Goal: Task Accomplishment & Management: Use online tool/utility

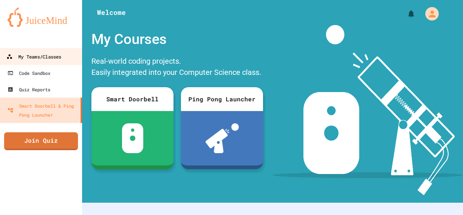
click at [40, 57] on div "My Teams/Classes" at bounding box center [33, 56] width 55 height 9
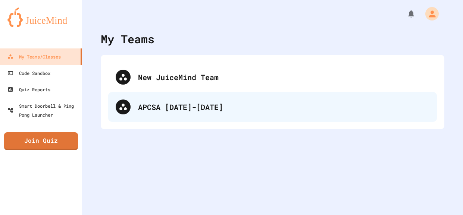
click at [170, 100] on div "APCSA [DATE]-[DATE]" at bounding box center [272, 107] width 329 height 30
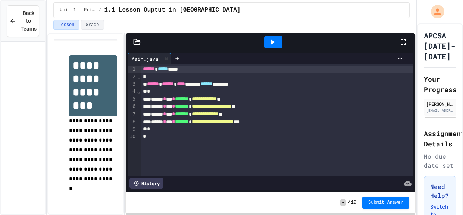
scroll to position [1490, 0]
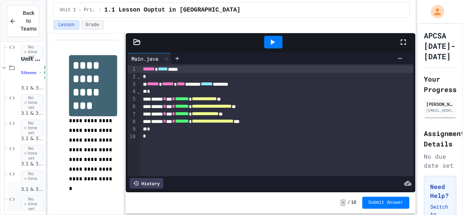
click at [17, 207] on div "3.1 & 3.2 Activity D No time set" at bounding box center [26, 199] width 38 height 35
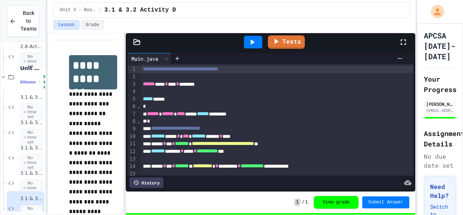
scroll to position [1521, 1]
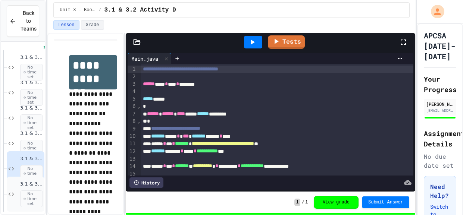
click at [18, 192] on div "3.1 & 3.2 Activity E No time set" at bounding box center [26, 194] width 38 height 35
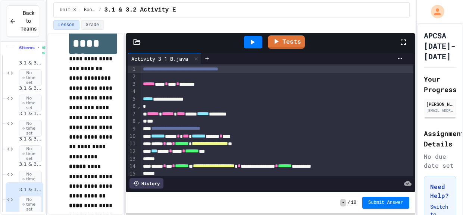
scroll to position [46, 0]
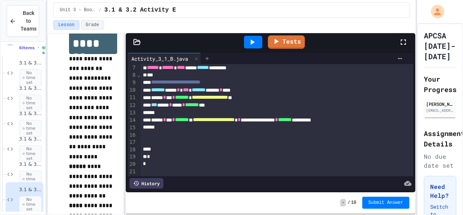
click at [210, 59] on icon at bounding box center [207, 59] width 6 height 6
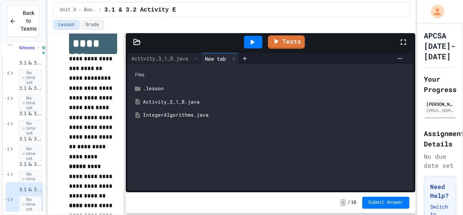
click at [209, 58] on div "New tab" at bounding box center [215, 59] width 28 height 8
click at [194, 116] on div "IntegerAlgorithms.java" at bounding box center [276, 115] width 266 height 7
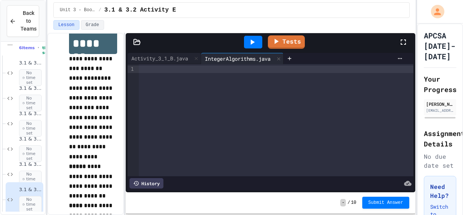
click at [194, 116] on div at bounding box center [276, 120] width 275 height 112
click at [162, 72] on div at bounding box center [276, 69] width 275 height 7
click at [153, 67] on div at bounding box center [276, 69] width 275 height 7
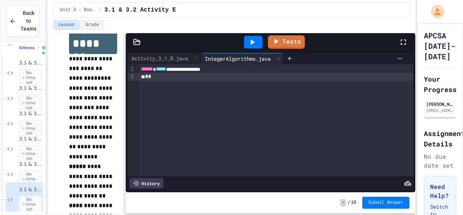
click at [254, 72] on div "**********" at bounding box center [276, 69] width 275 height 7
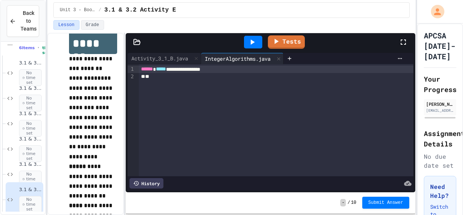
click at [152, 76] on div "**" at bounding box center [276, 76] width 275 height 7
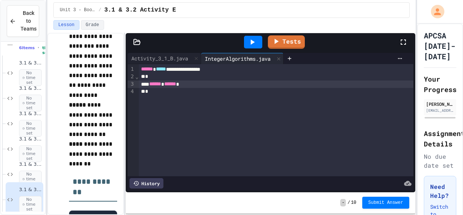
scroll to position [98, 0]
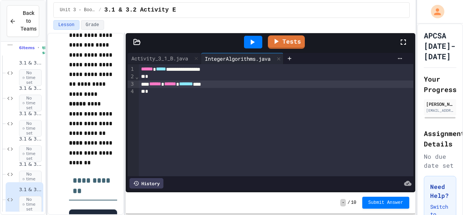
click at [234, 84] on div "****** ****** ******* ***" at bounding box center [276, 84] width 275 height 7
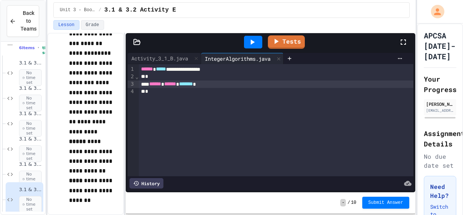
scroll to position [58, 0]
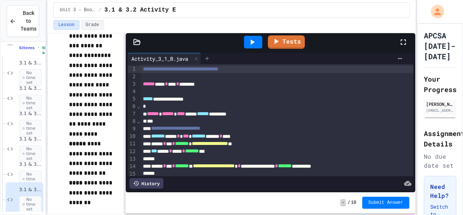
click at [210, 56] on icon at bounding box center [207, 59] width 6 height 6
click at [209, 56] on icon at bounding box center [207, 59] width 6 height 6
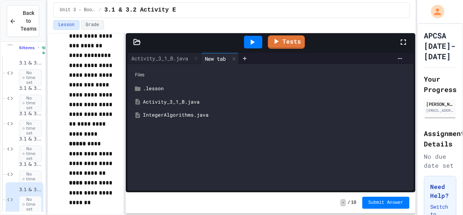
click at [178, 113] on div "IntegerAlgorithms.java" at bounding box center [276, 115] width 266 height 7
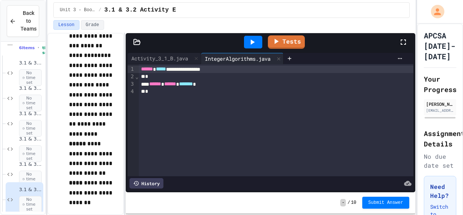
click at [243, 90] on div "*" at bounding box center [276, 91] width 275 height 7
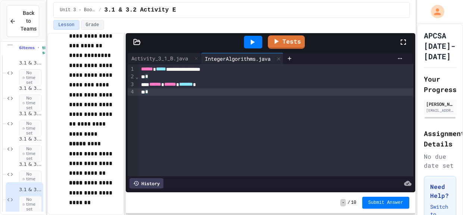
click at [239, 85] on div "****** ****** *******" at bounding box center [276, 84] width 275 height 7
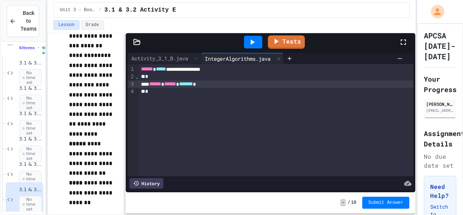
click at [291, 79] on div "*" at bounding box center [276, 76] width 275 height 7
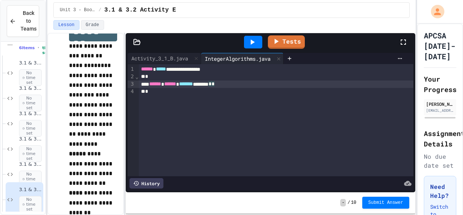
scroll to position [51, 0]
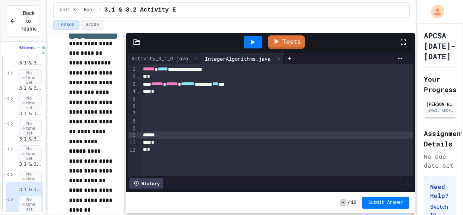
click at [183, 101] on div at bounding box center [277, 98] width 273 height 7
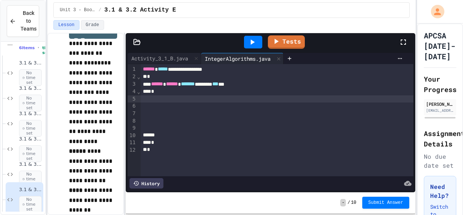
click at [181, 93] on div "*" at bounding box center [277, 91] width 273 height 7
click at [265, 83] on div "****** ****** ******* ******** *** **" at bounding box center [277, 84] width 273 height 7
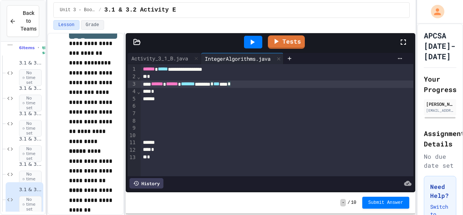
click at [193, 119] on div at bounding box center [277, 120] width 273 height 7
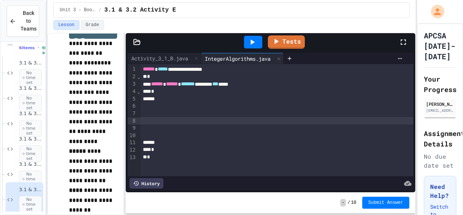
click at [173, 143] on div at bounding box center [277, 142] width 273 height 7
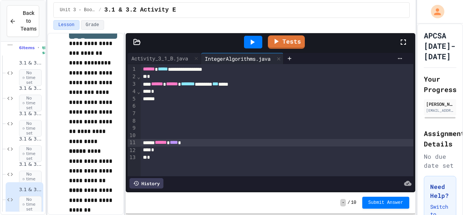
click at [179, 76] on div "*" at bounding box center [277, 76] width 273 height 7
click at [179, 90] on div "*" at bounding box center [277, 91] width 273 height 7
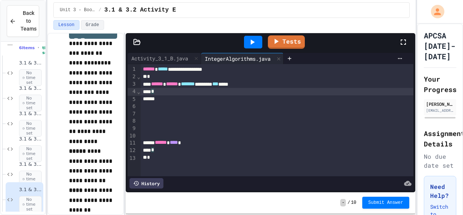
click at [178, 92] on div "*" at bounding box center [277, 91] width 273 height 7
click at [253, 95] on div at bounding box center [277, 98] width 273 height 7
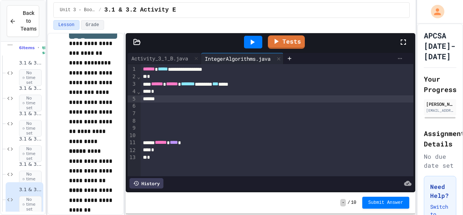
click at [398, 58] on icon at bounding box center [400, 58] width 4 height 1
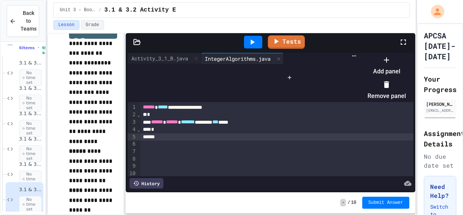
click at [391, 65] on icon at bounding box center [386, 60] width 9 height 9
click at [423, 69] on div "APCSA [DATE]-[DATE] Your Progress [PERSON_NAME] [EMAIL_ADDRESS][DOMAIN_NAME] As…" at bounding box center [440, 189] width 46 height 332
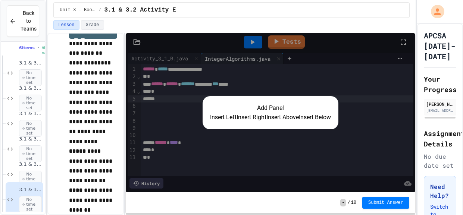
click at [243, 119] on button "Insert Right" at bounding box center [251, 117] width 30 height 9
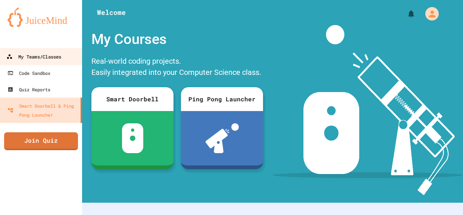
click at [51, 56] on div "My Teams/Classes" at bounding box center [33, 56] width 55 height 9
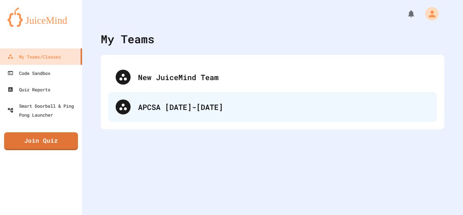
click at [217, 107] on div "APCSA [DATE]-[DATE]" at bounding box center [283, 106] width 291 height 11
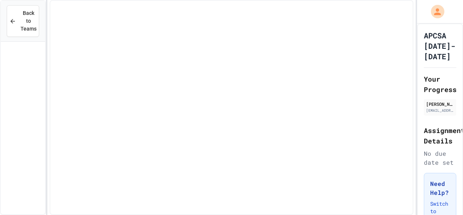
scroll to position [1515, 0]
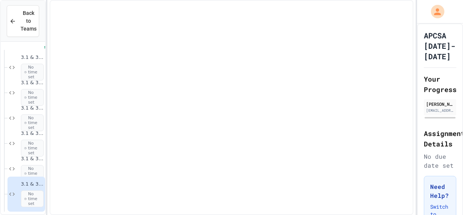
scroll to position [1507, 0]
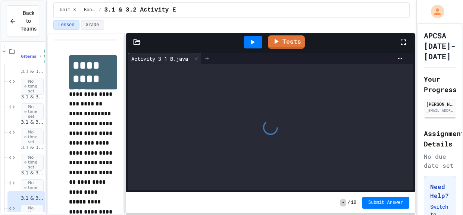
click at [210, 56] on icon at bounding box center [207, 59] width 6 height 6
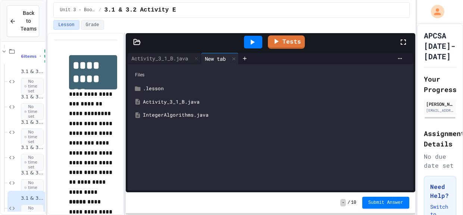
click at [179, 112] on div "IntegerAlgorithms.java" at bounding box center [276, 115] width 266 height 7
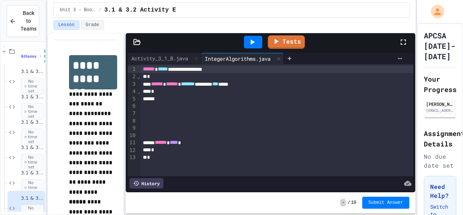
click at [281, 88] on div "*" at bounding box center [277, 91] width 273 height 7
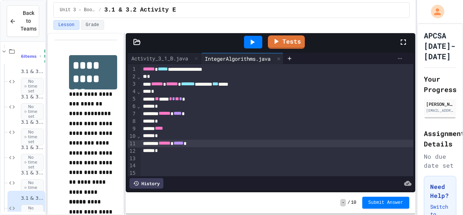
click at [405, 57] on div at bounding box center [400, 59] width 12 height 6
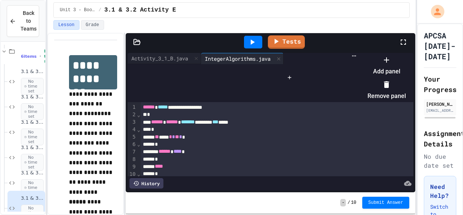
click at [391, 65] on icon at bounding box center [386, 60] width 9 height 9
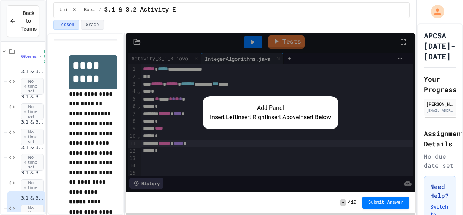
click at [246, 118] on button "Insert Right" at bounding box center [251, 117] width 30 height 9
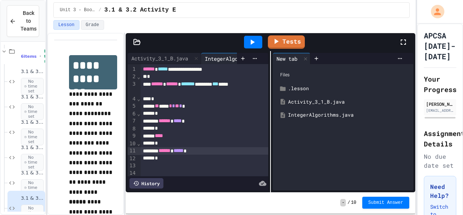
click at [251, 36] on div at bounding box center [253, 42] width 18 height 13
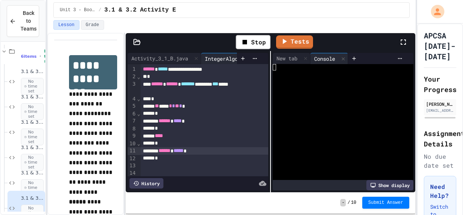
scroll to position [46, 0]
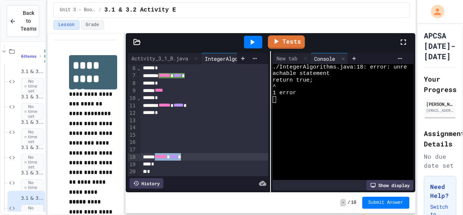
drag, startPoint x: 204, startPoint y: 157, endPoint x: 163, endPoint y: 154, distance: 41.5
click at [163, 154] on div "****** **** *" at bounding box center [205, 156] width 128 height 7
click at [251, 41] on icon at bounding box center [253, 42] width 4 height 5
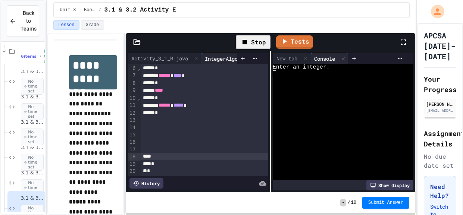
click at [312, 106] on div at bounding box center [340, 106] width 134 height 6
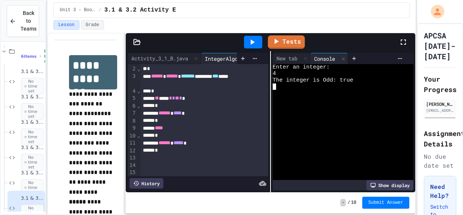
scroll to position [0, 0]
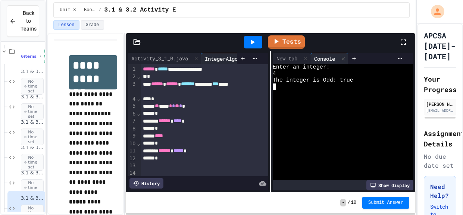
click at [182, 118] on span "****" at bounding box center [177, 120] width 8 height 5
click at [184, 150] on span "*****" at bounding box center [178, 150] width 10 height 5
click at [254, 42] on icon at bounding box center [253, 42] width 4 height 5
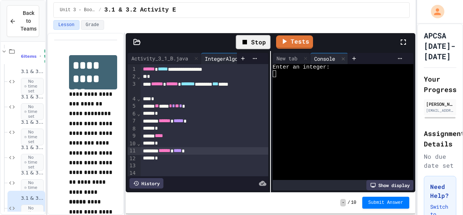
click at [295, 121] on div at bounding box center [340, 119] width 134 height 6
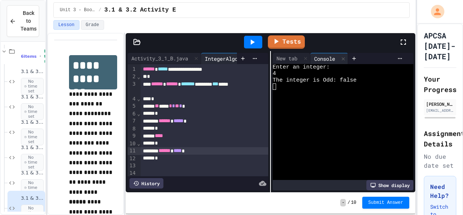
click at [255, 44] on icon at bounding box center [252, 42] width 9 height 9
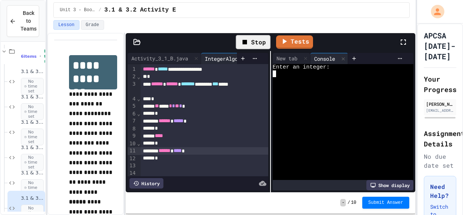
click at [306, 100] on div at bounding box center [340, 99] width 134 height 6
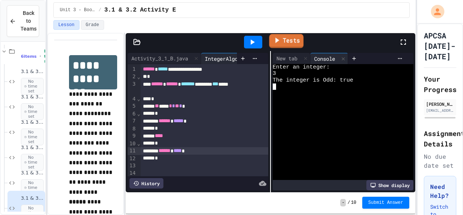
click at [283, 43] on link "Tests" at bounding box center [286, 41] width 34 height 14
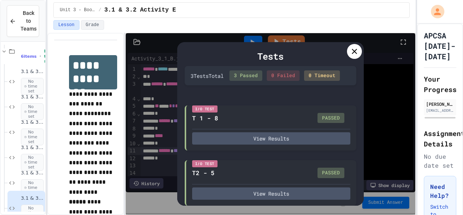
click at [359, 51] on div at bounding box center [354, 51] width 15 height 15
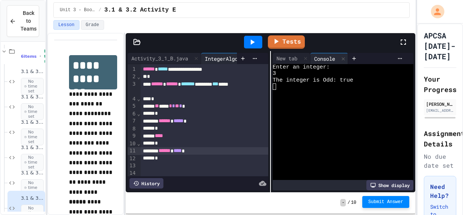
click at [370, 207] on button "Submit Answer" at bounding box center [385, 202] width 47 height 12
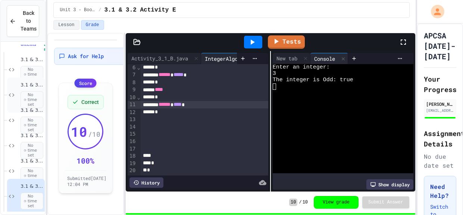
scroll to position [1521, 0]
click at [32, 112] on div "3.1 & 3.2 Activity B No time set" at bounding box center [32, 118] width 23 height 26
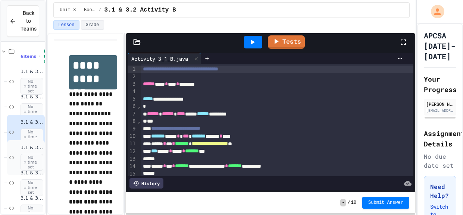
scroll to position [1521, 0]
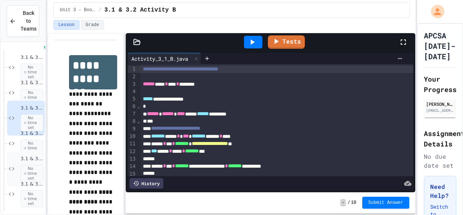
click at [34, 171] on span "No time set" at bounding box center [32, 173] width 23 height 17
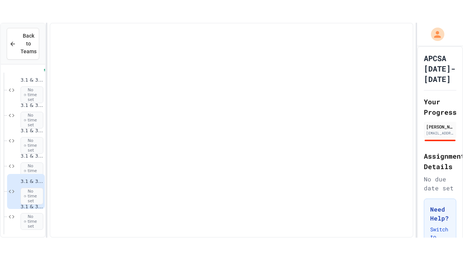
scroll to position [1507, 0]
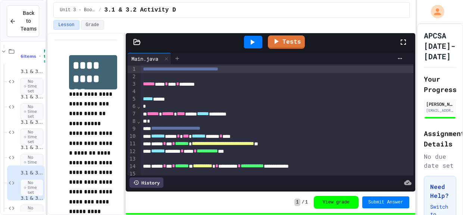
click at [181, 61] on div at bounding box center [177, 58] width 12 height 11
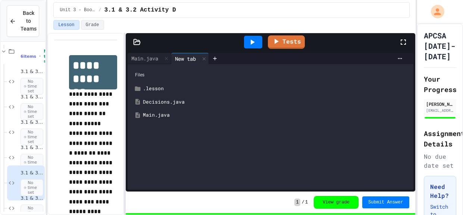
click at [165, 114] on div "Main.java" at bounding box center [276, 115] width 266 height 7
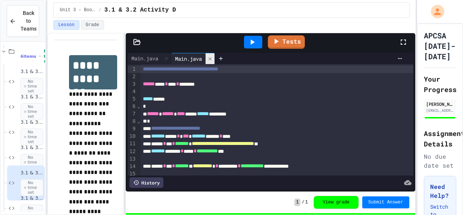
click at [212, 62] on div at bounding box center [210, 58] width 9 height 11
click at [180, 60] on icon at bounding box center [177, 59] width 6 height 6
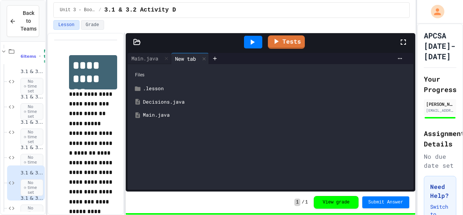
click at [165, 99] on div "Decisions.java" at bounding box center [276, 101] width 266 height 7
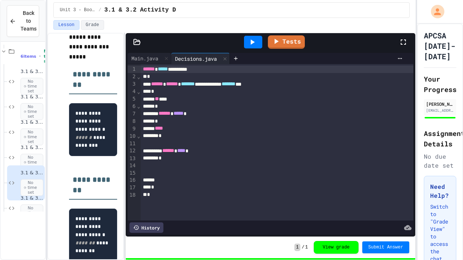
scroll to position [1476, 0]
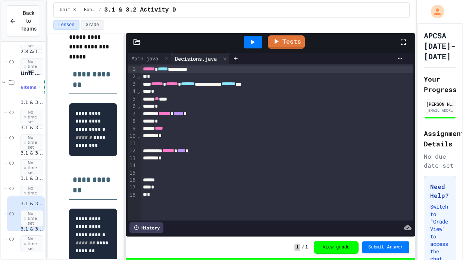
click at [158, 126] on div "****" at bounding box center [277, 128] width 273 height 7
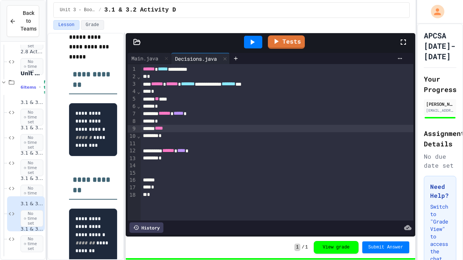
click at [166, 137] on div "*" at bounding box center [277, 135] width 273 height 7
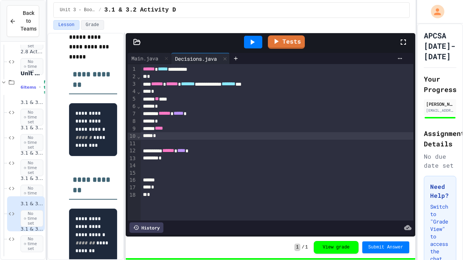
click at [175, 154] on div "****** **** *" at bounding box center [277, 150] width 273 height 7
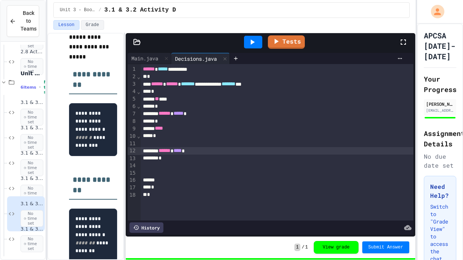
click at [169, 161] on div "*" at bounding box center [277, 158] width 273 height 7
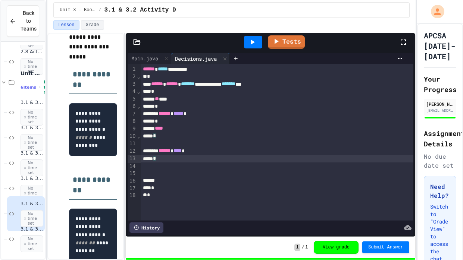
click at [156, 137] on span "*" at bounding box center [154, 135] width 3 height 5
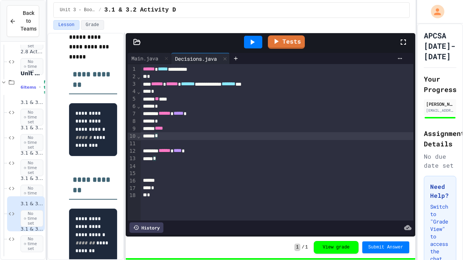
click at [156, 165] on div at bounding box center [277, 166] width 273 height 7
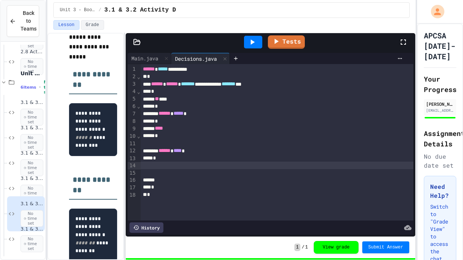
click at [157, 157] on div "*" at bounding box center [277, 158] width 273 height 7
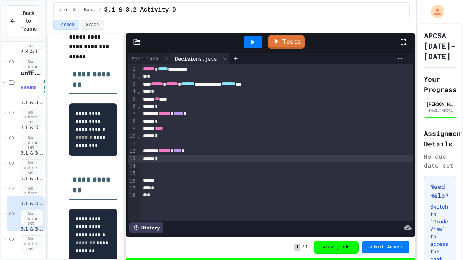
click at [165, 157] on div "*" at bounding box center [277, 158] width 273 height 7
click at [167, 116] on div "****** ***** *" at bounding box center [277, 113] width 273 height 7
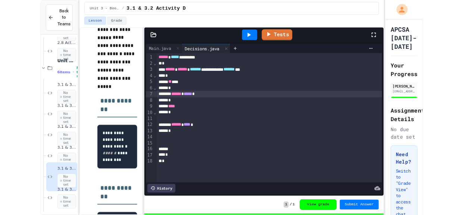
scroll to position [167, 0]
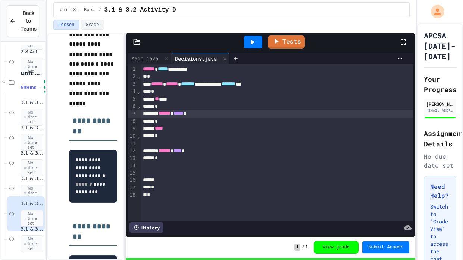
click at [185, 164] on div at bounding box center [277, 165] width 273 height 7
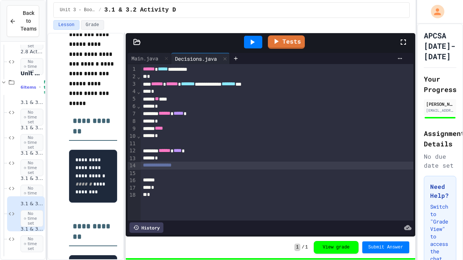
click at [150, 169] on div "**********" at bounding box center [277, 165] width 273 height 7
click at [177, 170] on div at bounding box center [277, 173] width 273 height 7
click at [207, 180] on div at bounding box center [277, 180] width 273 height 7
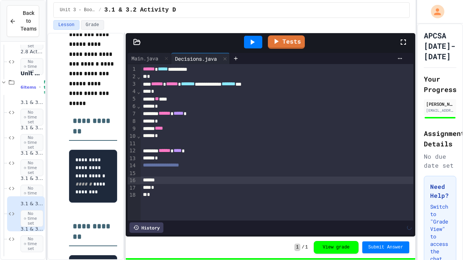
click at [195, 161] on div "*" at bounding box center [277, 158] width 273 height 7
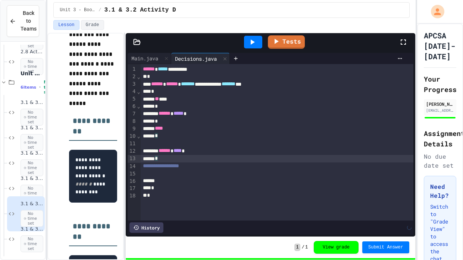
click at [179, 163] on span "**********" at bounding box center [161, 165] width 36 height 5
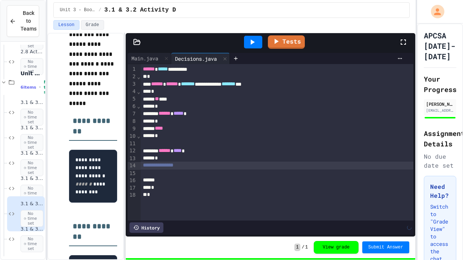
click at [220, 172] on div at bounding box center [277, 173] width 273 height 7
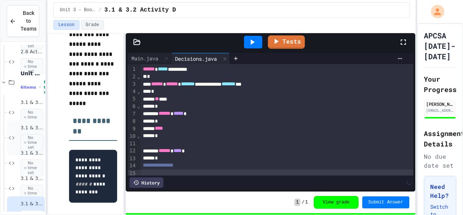
scroll to position [1521, 0]
